Goal: Task Accomplishment & Management: Use online tool/utility

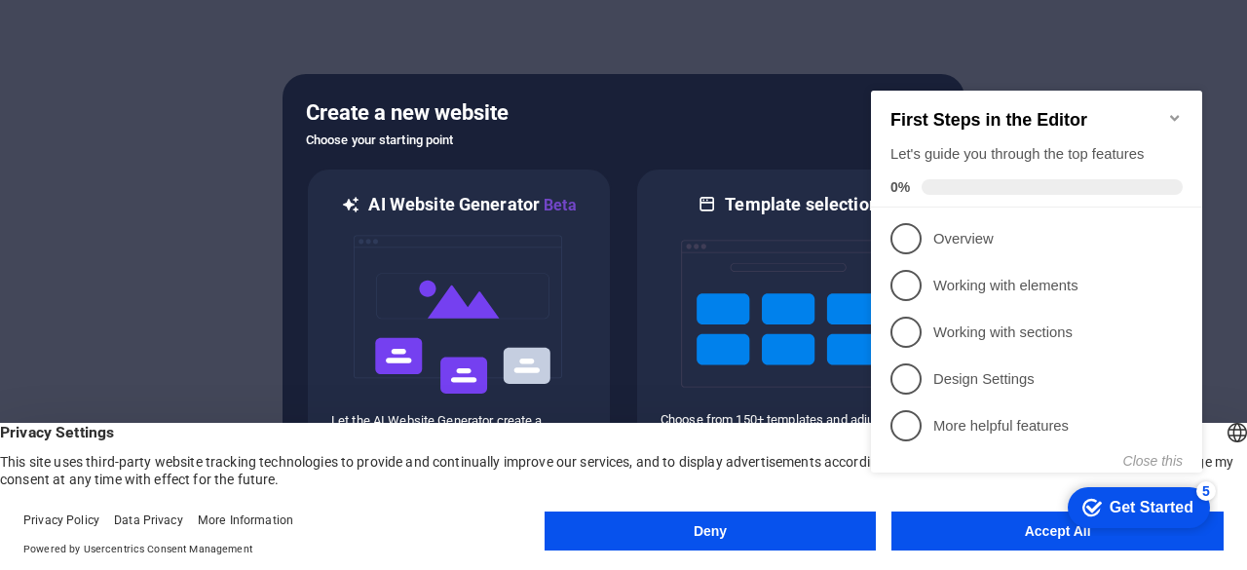
click at [1031, 518] on div "checkmark Get Started 5 First Steps in the Editor Let's guide you through the t…" at bounding box center [1040, 299] width 355 height 472
click at [1011, 543] on button "Accept All" at bounding box center [1057, 530] width 332 height 39
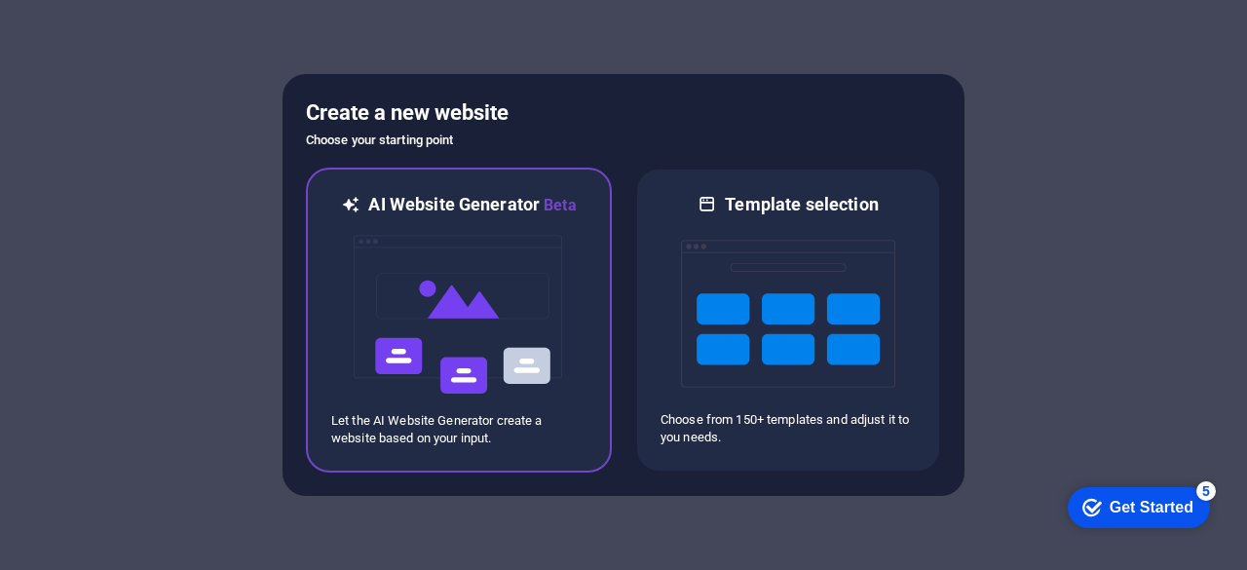
click at [522, 330] on img at bounding box center [459, 314] width 214 height 195
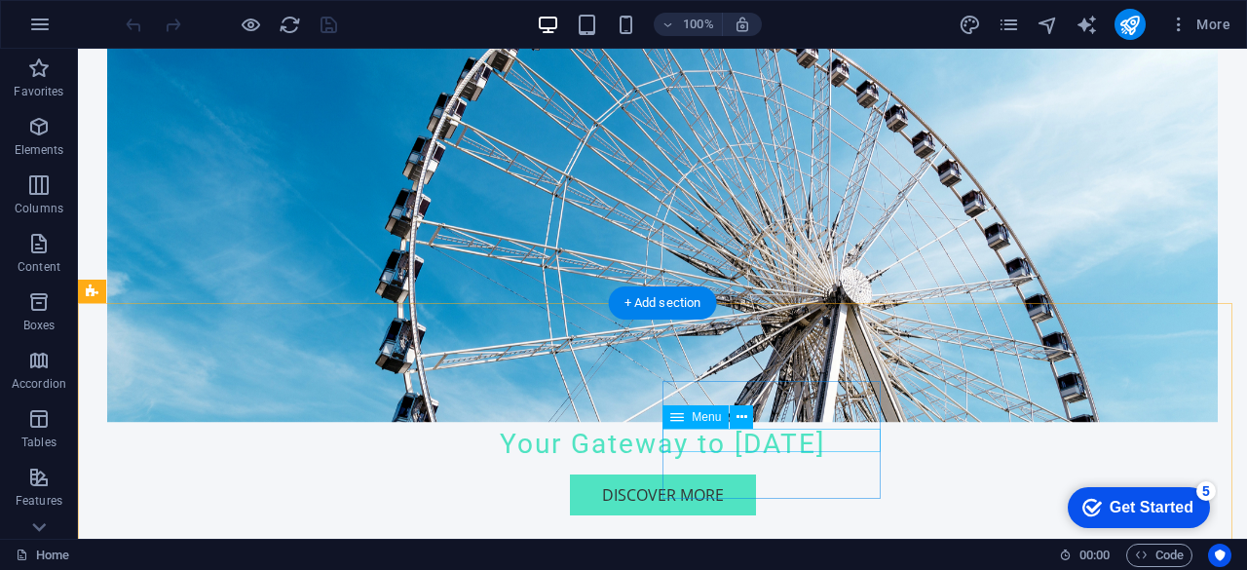
scroll to position [483, 0]
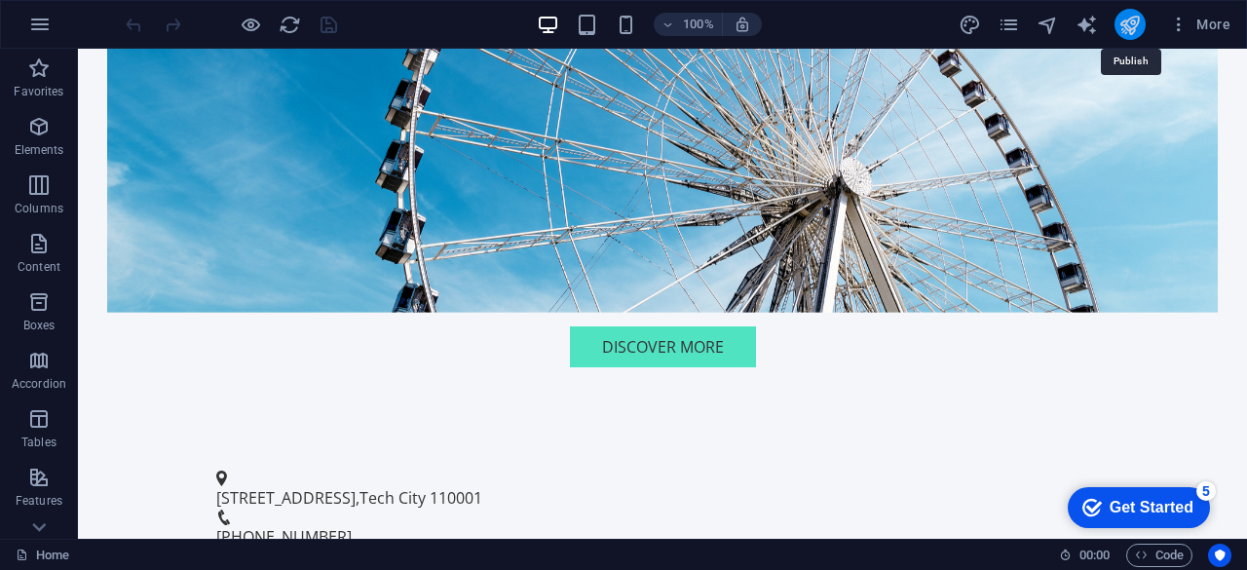
click at [1136, 26] on icon "publish" at bounding box center [1129, 25] width 22 height 22
